Goal: Use online tool/utility: Utilize a website feature to perform a specific function

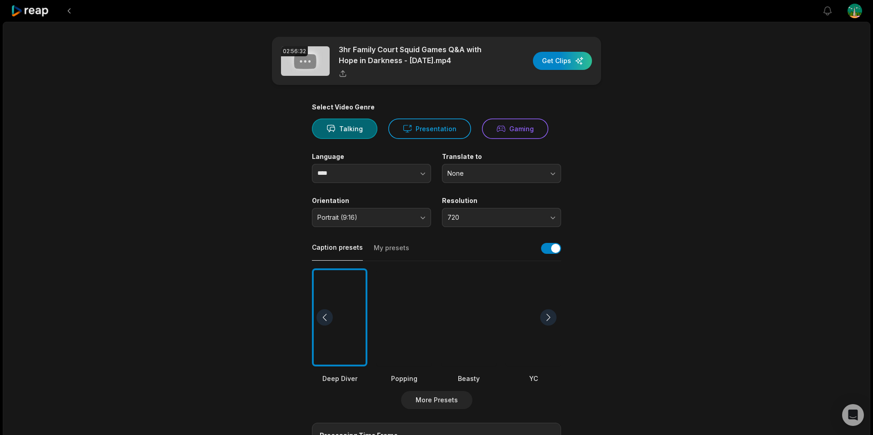
scroll to position [149, 0]
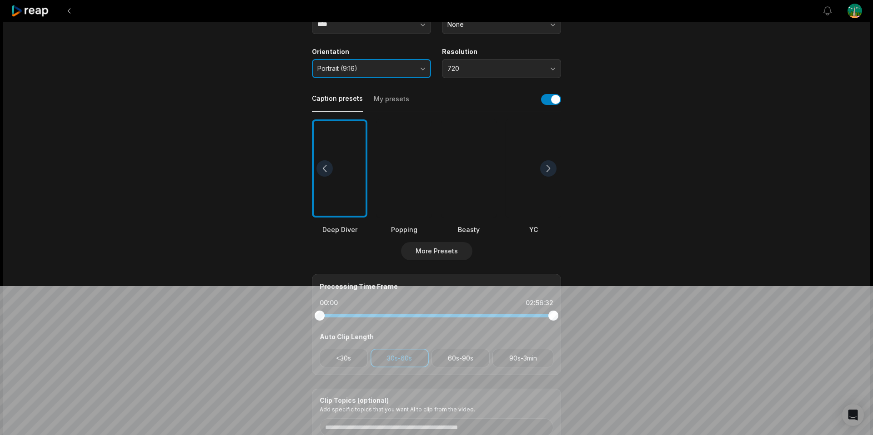
click at [357, 70] on span "Portrait (9:16)" at bounding box center [364, 69] width 95 height 8
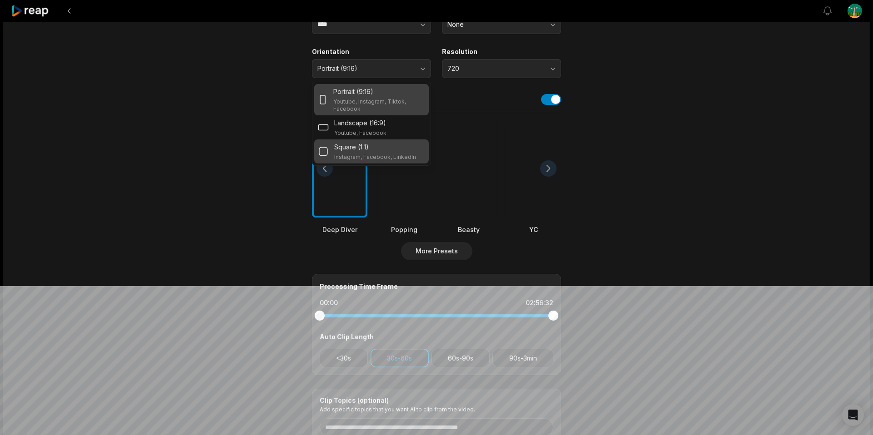
click at [359, 150] on p "Square (1:1)" at bounding box center [351, 147] width 35 height 10
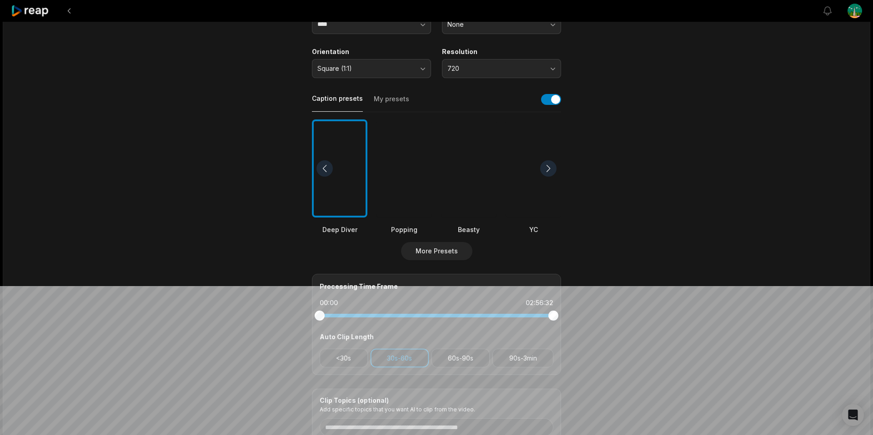
click at [249, 143] on main "02:56:32 3hr Family Court Squid Games Q&A with Hope in Darkness - [DATE].mp4 Ge…" at bounding box center [436, 166] width 440 height 557
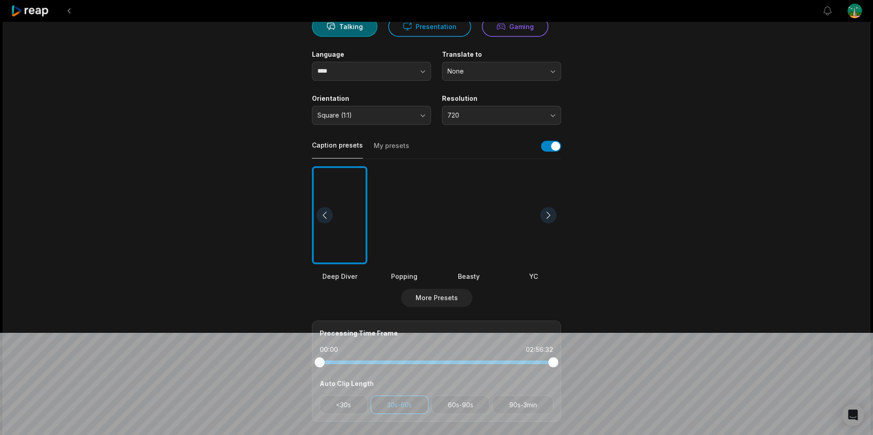
scroll to position [102, 0]
click at [533, 105] on div "Resolution 720" at bounding box center [501, 110] width 119 height 30
click at [530, 112] on span "720" at bounding box center [494, 116] width 95 height 8
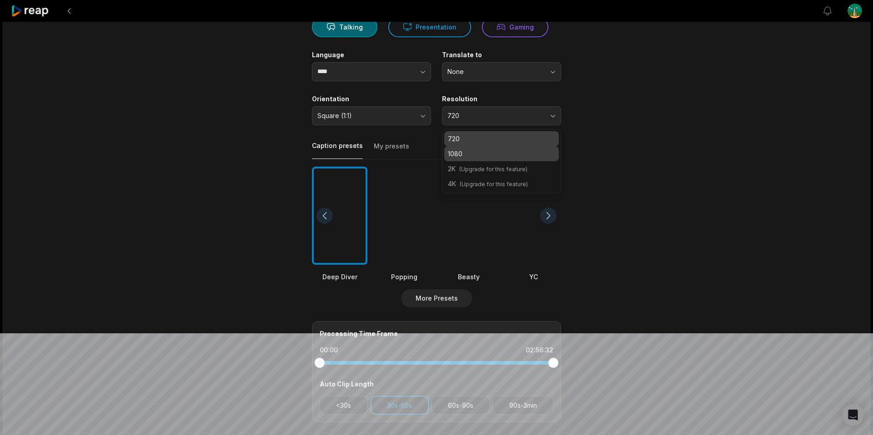
click at [504, 154] on p "1080" at bounding box center [501, 154] width 107 height 10
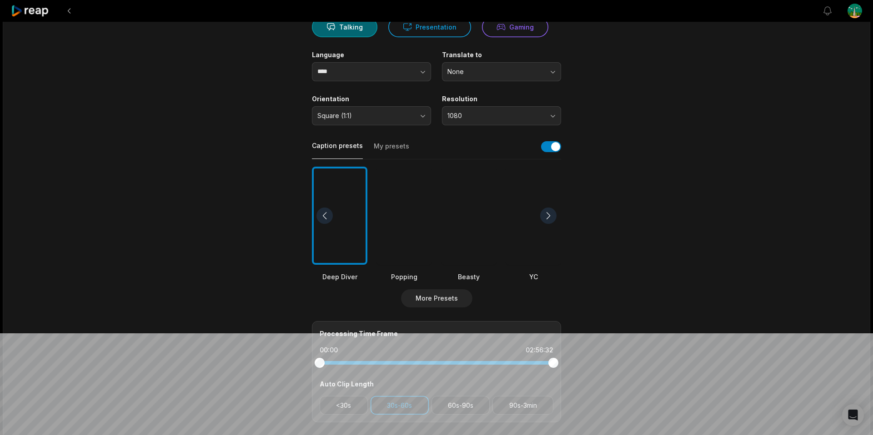
click at [649, 143] on main "02:56:32 3hr Family Court Squid Games Q&A with Hope in Darkness - [DATE].mp4 Ge…" at bounding box center [436, 213] width 440 height 557
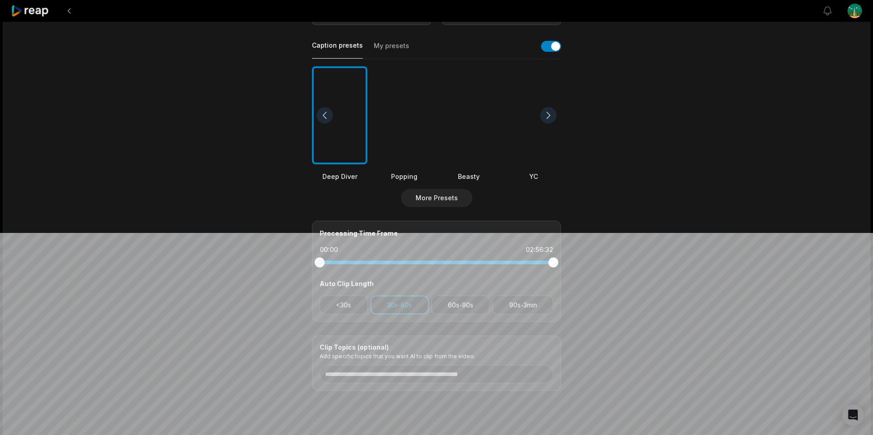
scroll to position [224, 0]
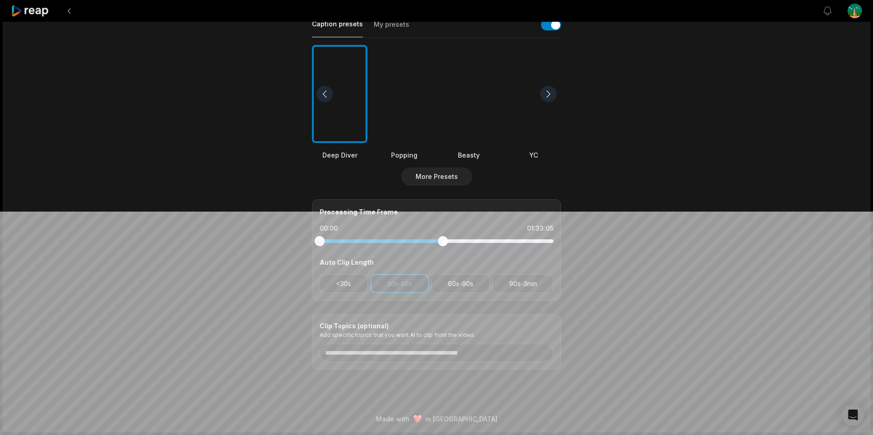
drag, startPoint x: 546, startPoint y: 242, endPoint x: 443, endPoint y: 244, distance: 103.6
click at [443, 244] on div at bounding box center [443, 241] width 10 height 10
click at [461, 276] on button "60s-90s" at bounding box center [460, 283] width 59 height 19
click at [387, 286] on button "30s-60s" at bounding box center [399, 283] width 58 height 19
click at [515, 282] on button "90s-3min" at bounding box center [522, 283] width 61 height 19
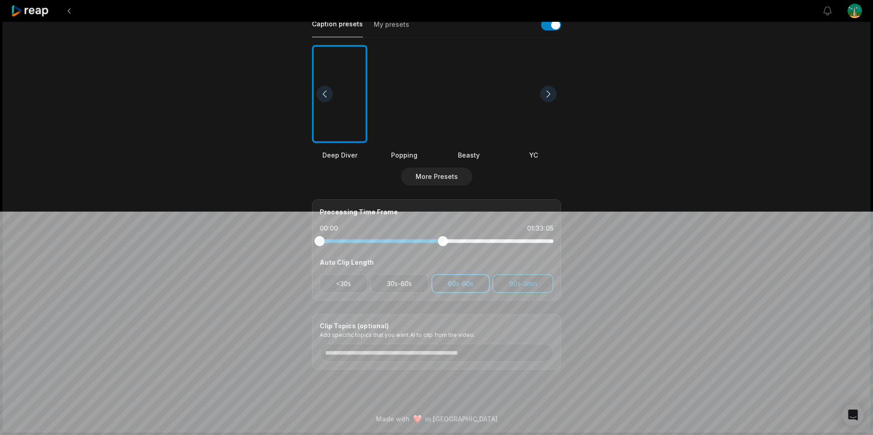
click at [453, 279] on button "60s-90s" at bounding box center [460, 283] width 59 height 19
drag, startPoint x: 434, startPoint y: 238, endPoint x: 775, endPoint y: 252, distance: 341.6
click at [775, 252] on div "02:56:32 3hr Family Court Squid Games Q&A with Hope in Darkness - [DATE].mp4 Ge…" at bounding box center [436, 115] width 867 height 634
click at [774, 253] on div "02:56:32 3hr Family Court Squid Games Q&A with Hope in Darkness - [DATE].mp4 Ge…" at bounding box center [436, 115] width 867 height 634
click at [544, 91] on div at bounding box center [548, 94] width 16 height 16
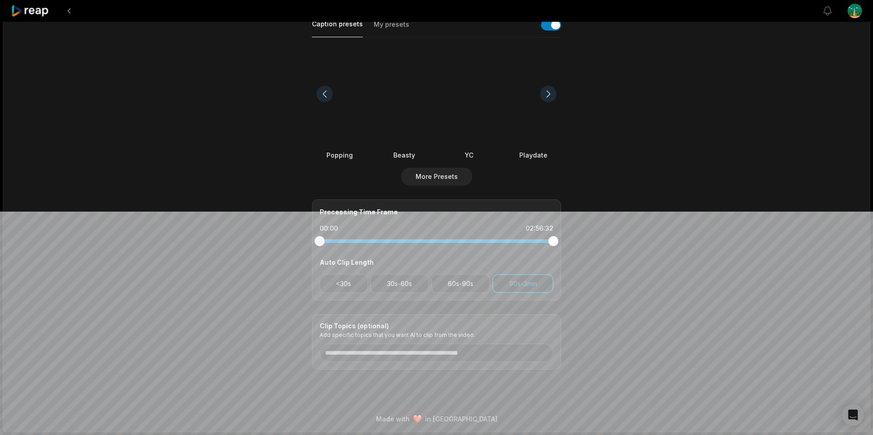
click at [544, 91] on div at bounding box center [548, 94] width 16 height 16
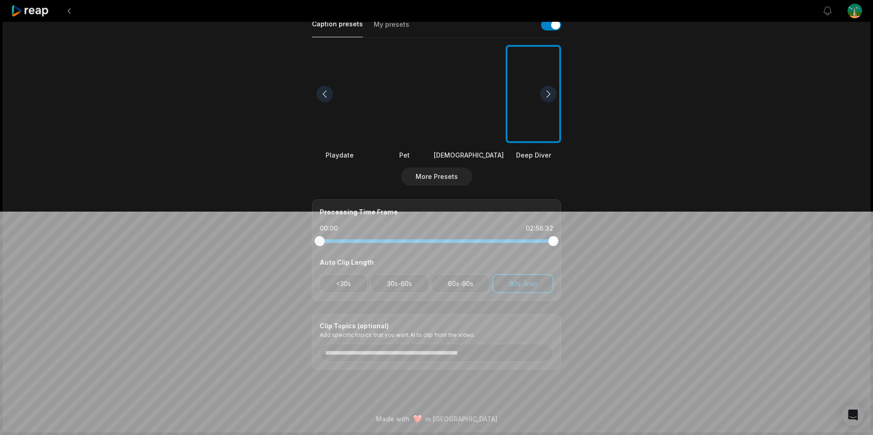
click at [544, 91] on div at bounding box center [548, 94] width 16 height 16
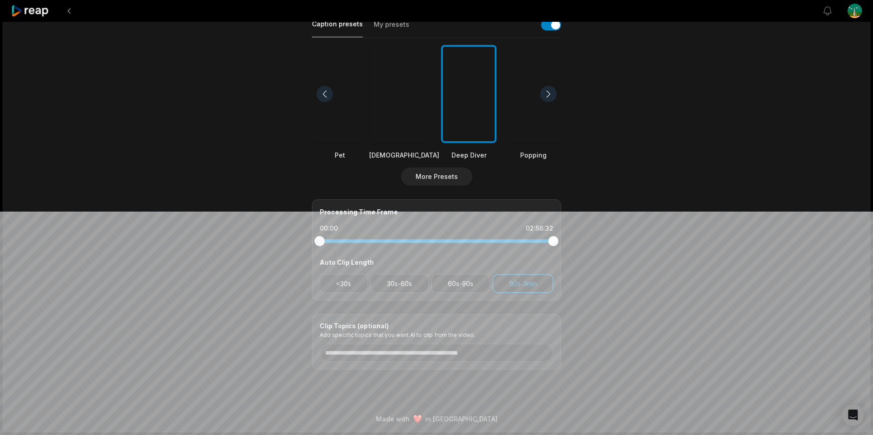
click at [544, 91] on div at bounding box center [548, 94] width 16 height 16
click at [484, 99] on div at bounding box center [468, 94] width 55 height 99
drag, startPoint x: 465, startPoint y: 186, endPoint x: 454, endPoint y: 184, distance: 10.6
click at [464, 186] on div "Select Video Genre Talking Presentation Gaming Language **** Translate to None …" at bounding box center [436, 125] width 249 height 490
click at [446, 182] on button "More Presets" at bounding box center [436, 177] width 71 height 18
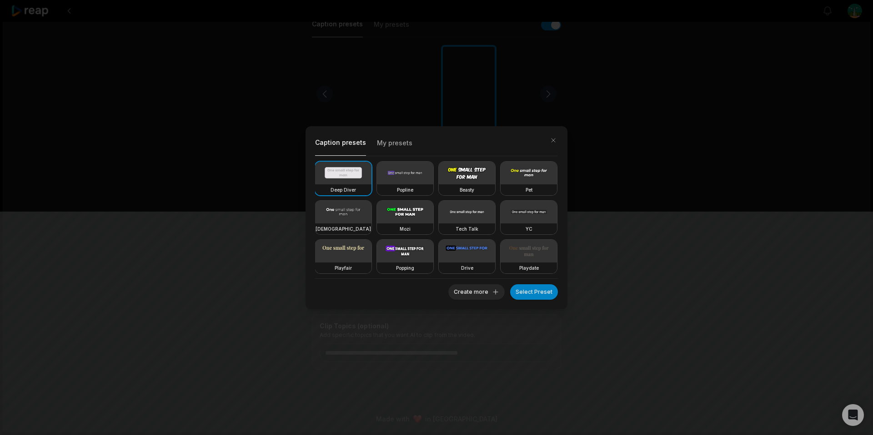
scroll to position [80, 0]
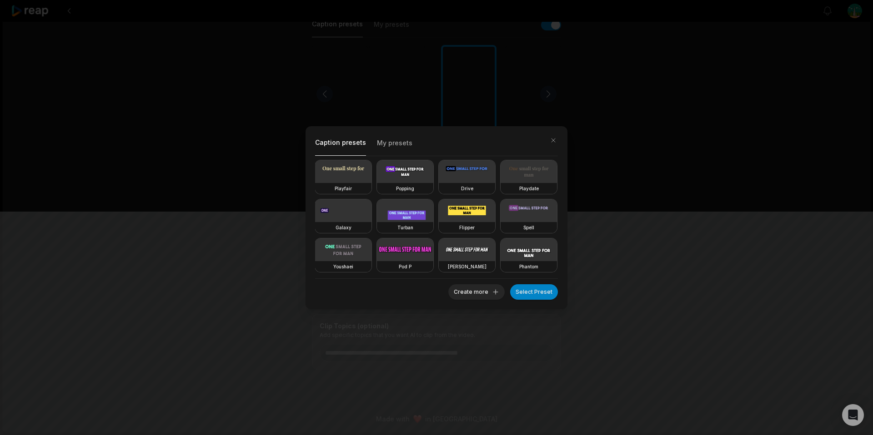
click at [396, 209] on video at bounding box center [405, 211] width 56 height 23
click at [471, 205] on video at bounding box center [467, 211] width 56 height 23
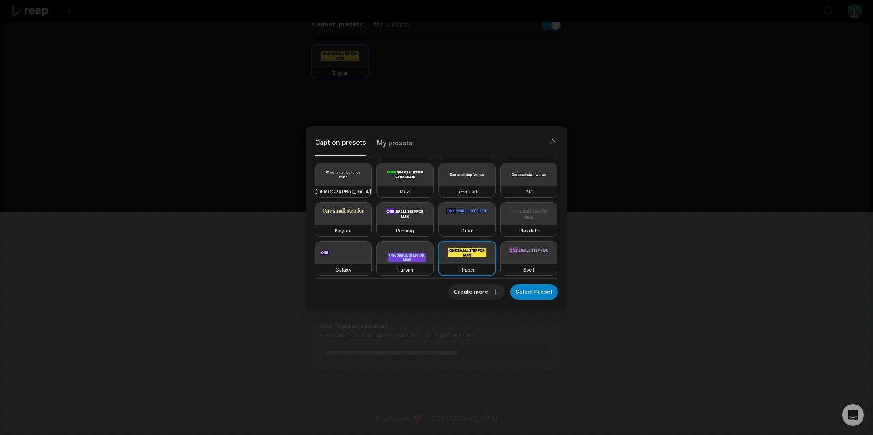
scroll to position [0, 0]
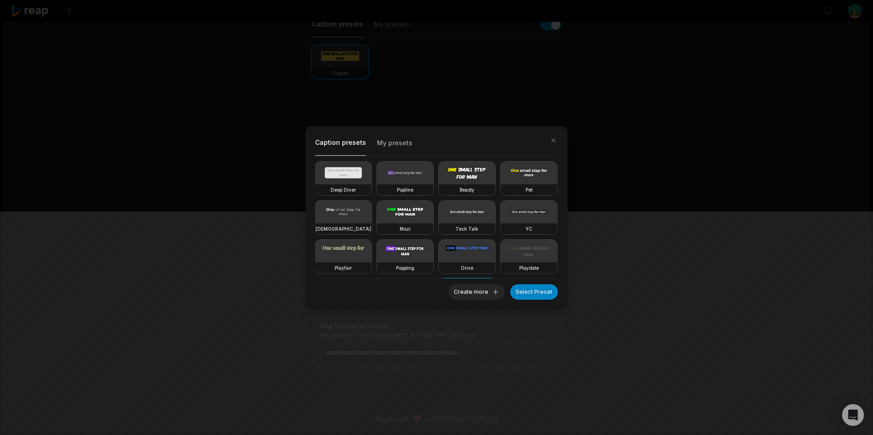
click at [332, 189] on h3 "Deep Diver" at bounding box center [342, 189] width 25 height 7
click at [612, 275] on div "Caption presets My presets Deep Diver Popline Beasty Pet Zen Mozi Tech Talk [PE…" at bounding box center [436, 217] width 873 height 435
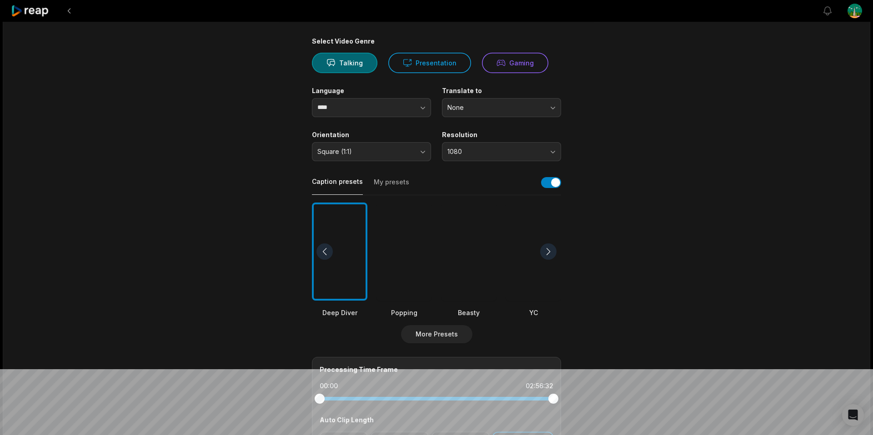
scroll to position [64, 0]
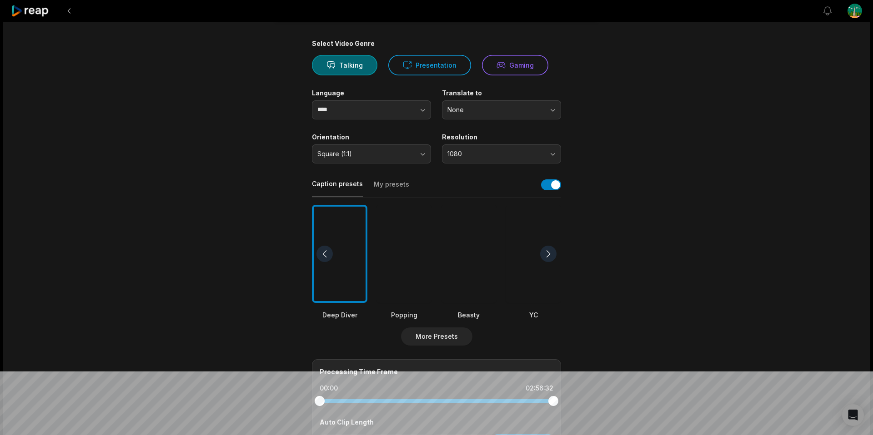
click at [323, 250] on div at bounding box center [324, 254] width 16 height 16
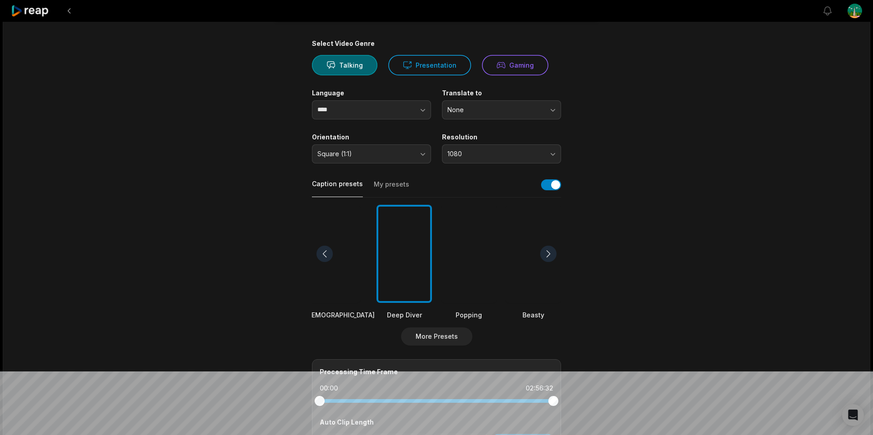
scroll to position [224, 0]
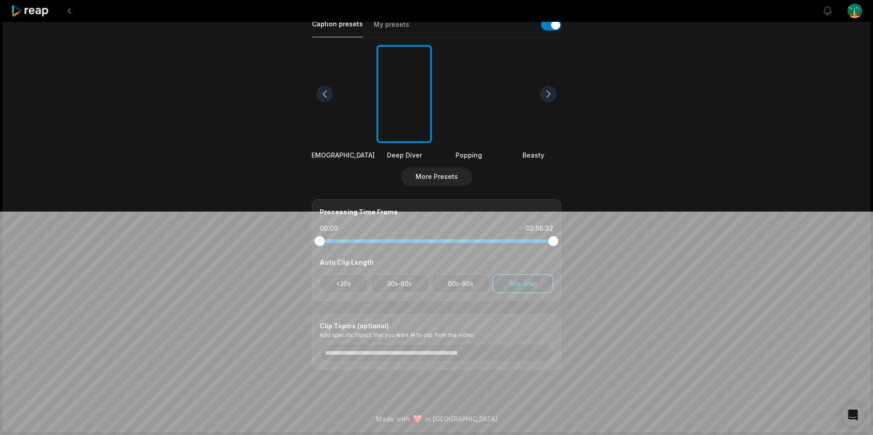
click at [538, 283] on button "90s-3min" at bounding box center [522, 283] width 61 height 19
click at [520, 290] on button "90s-3min" at bounding box center [522, 283] width 61 height 19
drag, startPoint x: 765, startPoint y: 279, endPoint x: 695, endPoint y: 263, distance: 72.4
click at [765, 279] on div "02:56:32 3hr Family Court Squid Games Q&A with Hope in Darkness - [DATE].mp4 Ge…" at bounding box center [436, 115] width 867 height 634
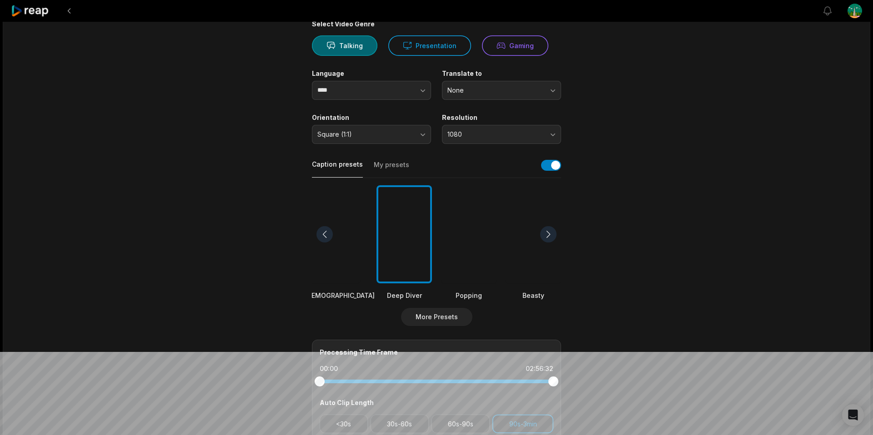
click at [408, 215] on div at bounding box center [403, 234] width 55 height 99
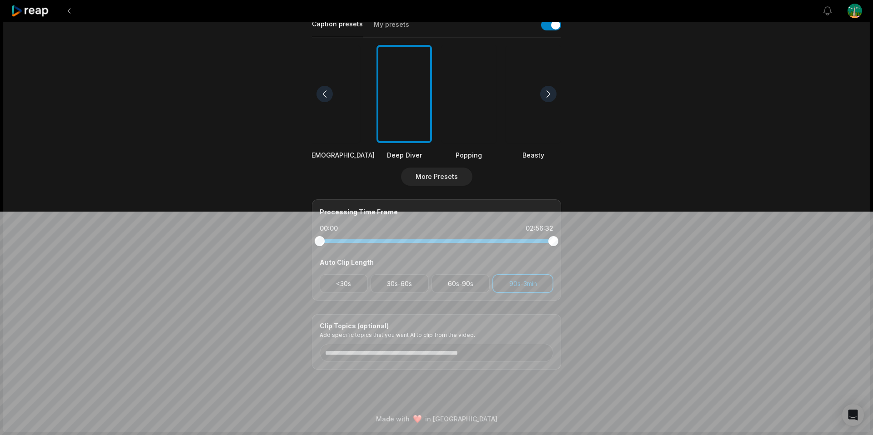
click at [401, 105] on div at bounding box center [403, 94] width 55 height 99
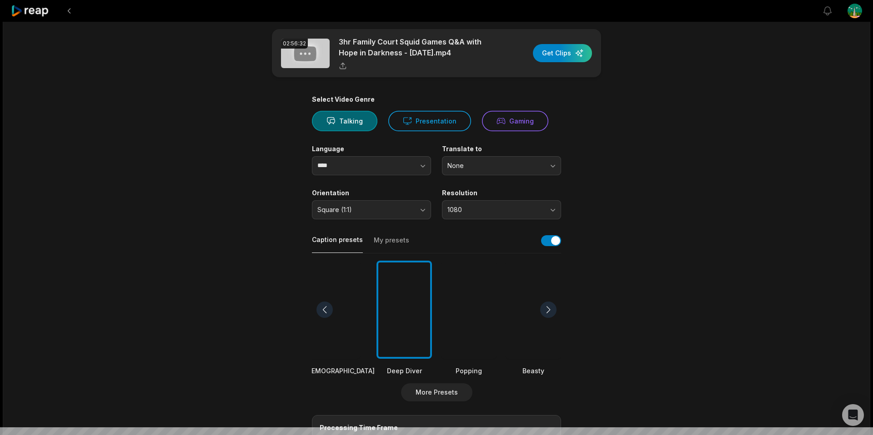
scroll to position [0, 0]
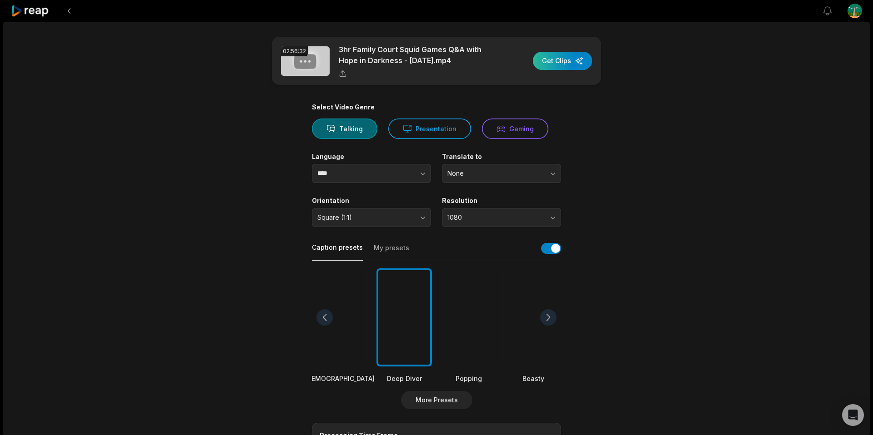
click at [566, 61] on div "button" at bounding box center [562, 61] width 59 height 18
